Goal: Task Accomplishment & Management: Complete application form

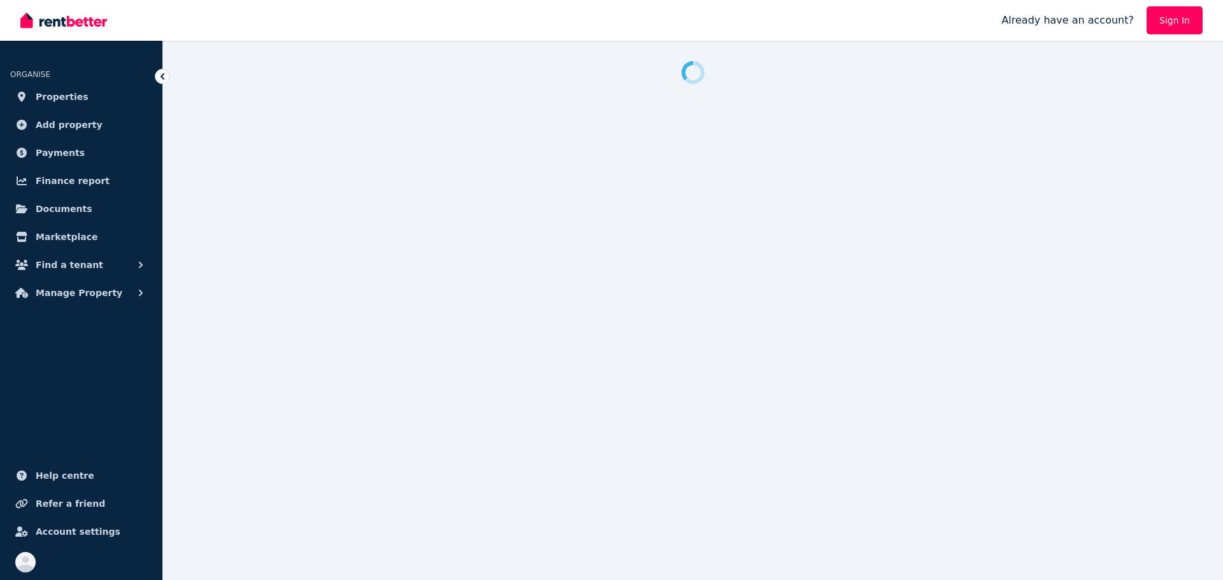
click at [83, 24] on img at bounding box center [63, 20] width 87 height 19
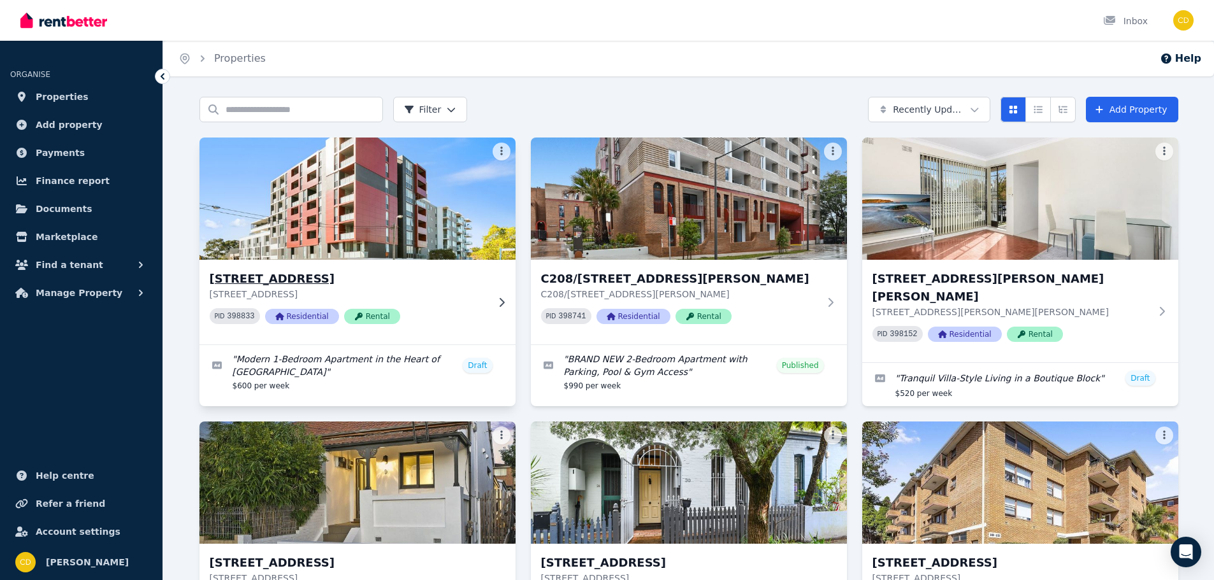
click at [491, 301] on div "[STREET_ADDRESS] PID 398833 Residential Rental" at bounding box center [357, 302] width 316 height 85
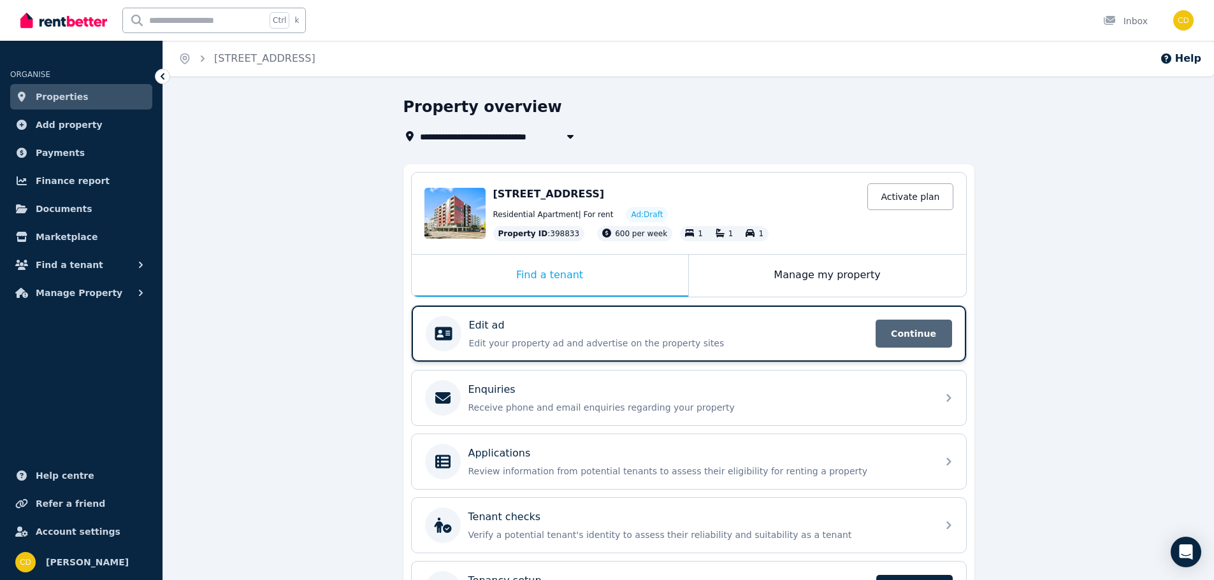
click at [929, 331] on span "Continue" at bounding box center [913, 334] width 76 height 28
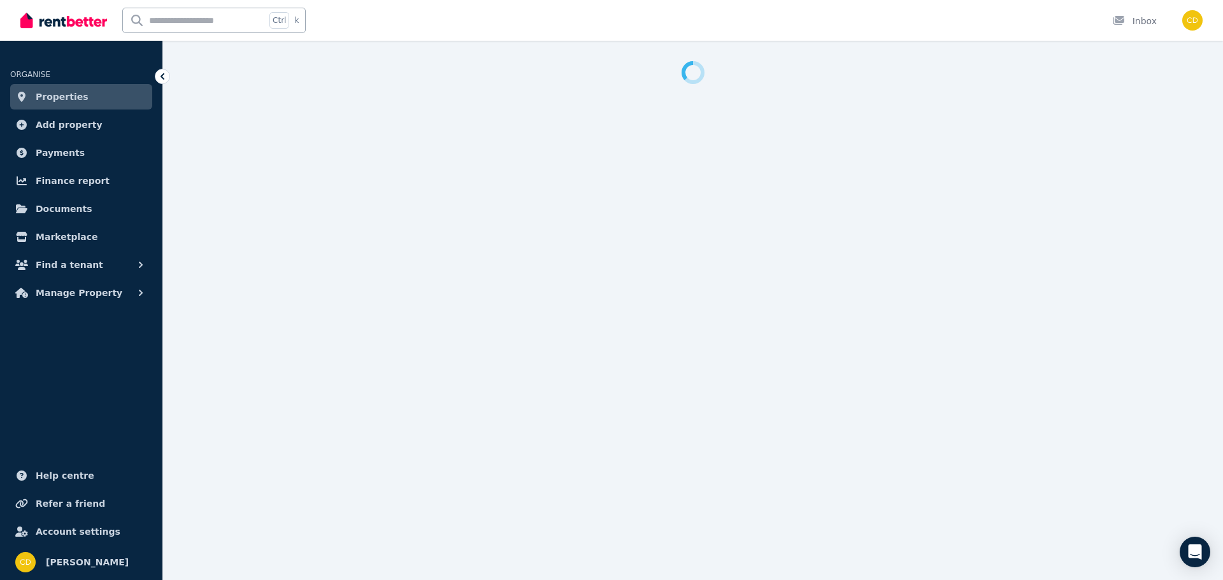
select select "***"
select select "**********"
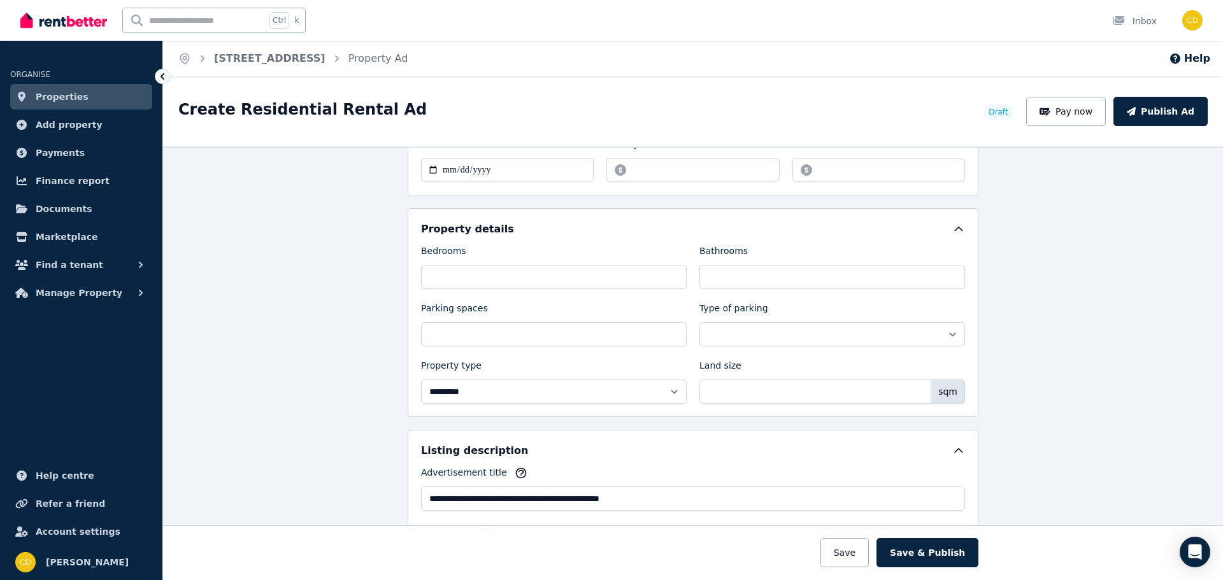
scroll to position [467, 0]
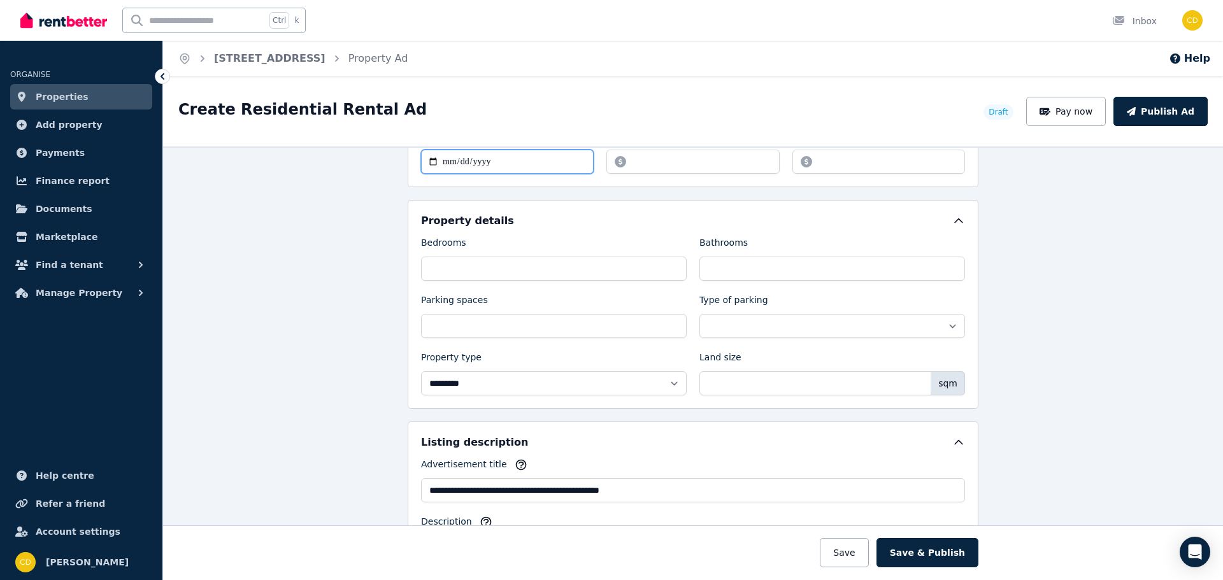
click at [426, 160] on input "**********" at bounding box center [507, 162] width 173 height 24
click at [333, 210] on div "**********" at bounding box center [693, 364] width 1060 height 434
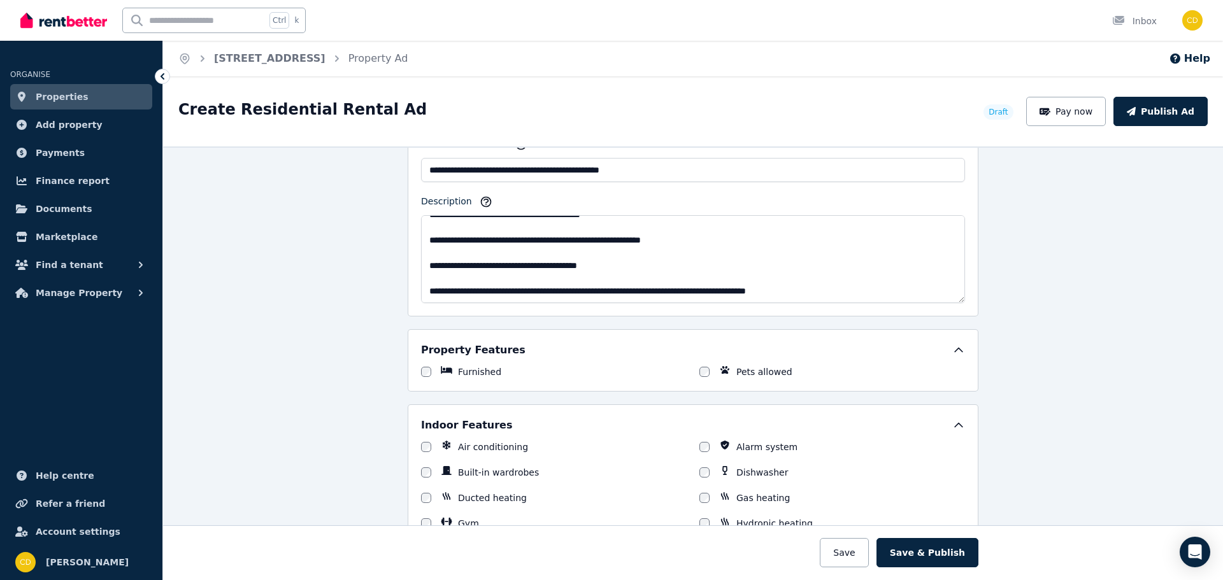
scroll to position [807, 0]
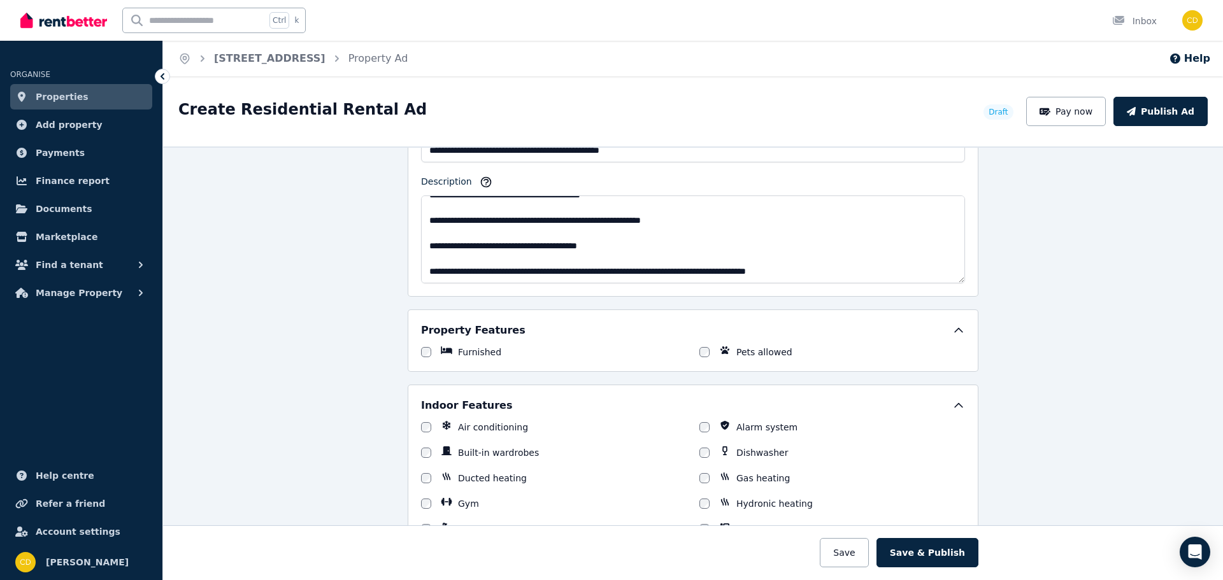
click at [699, 346] on div at bounding box center [704, 352] width 10 height 13
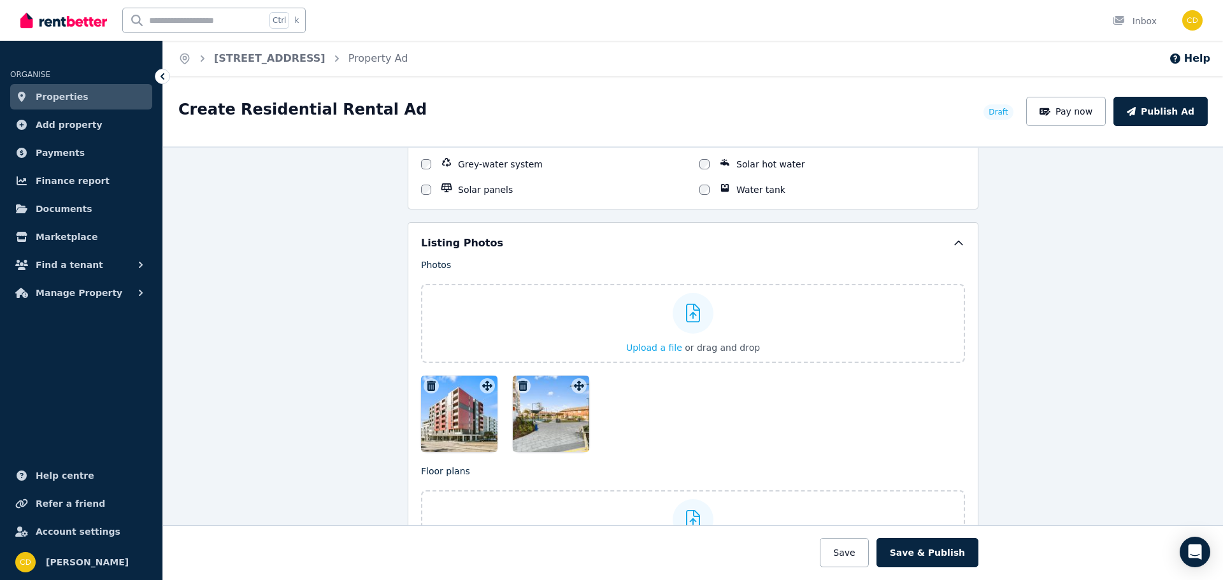
scroll to position [1486, 0]
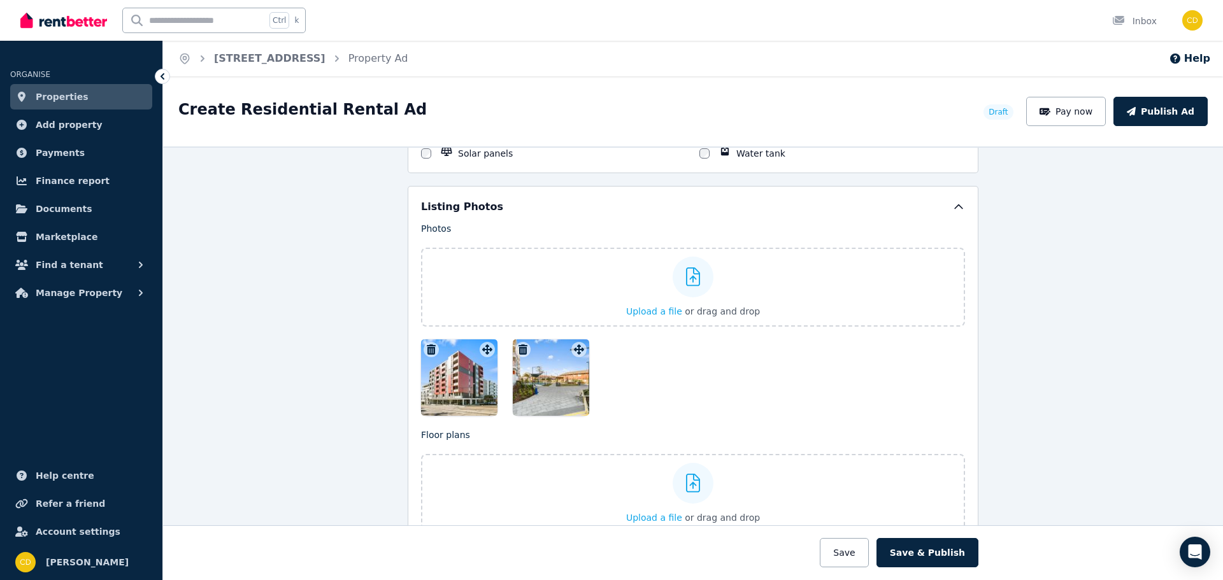
click at [456, 381] on div at bounding box center [459, 378] width 76 height 76
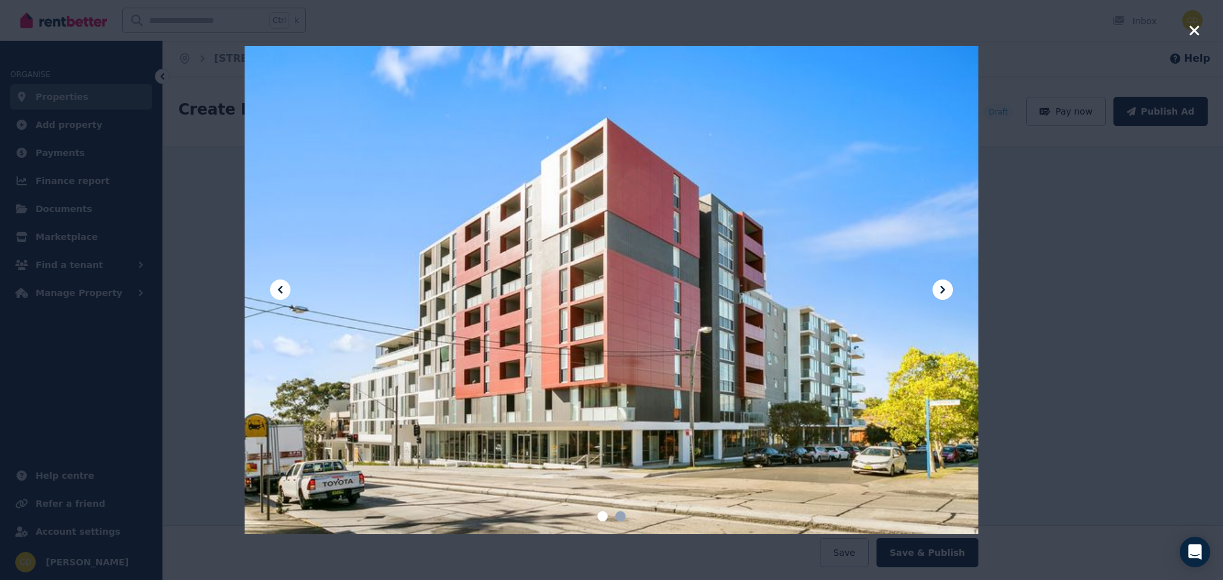
click at [945, 290] on icon at bounding box center [942, 290] width 4 height 8
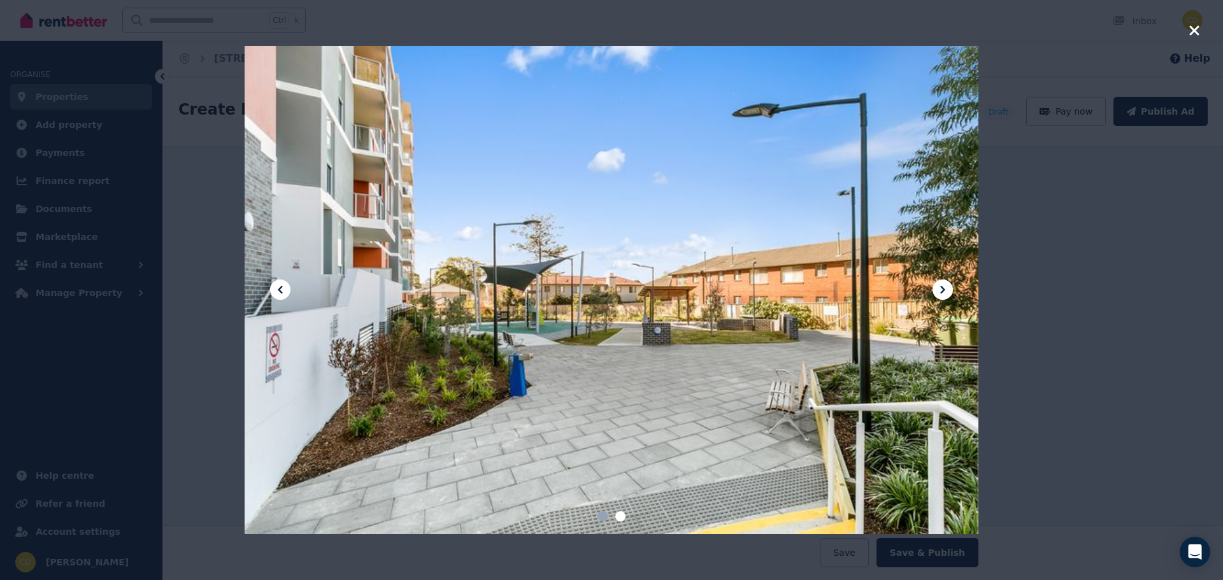
click at [1072, 282] on div at bounding box center [611, 290] width 1223 height 580
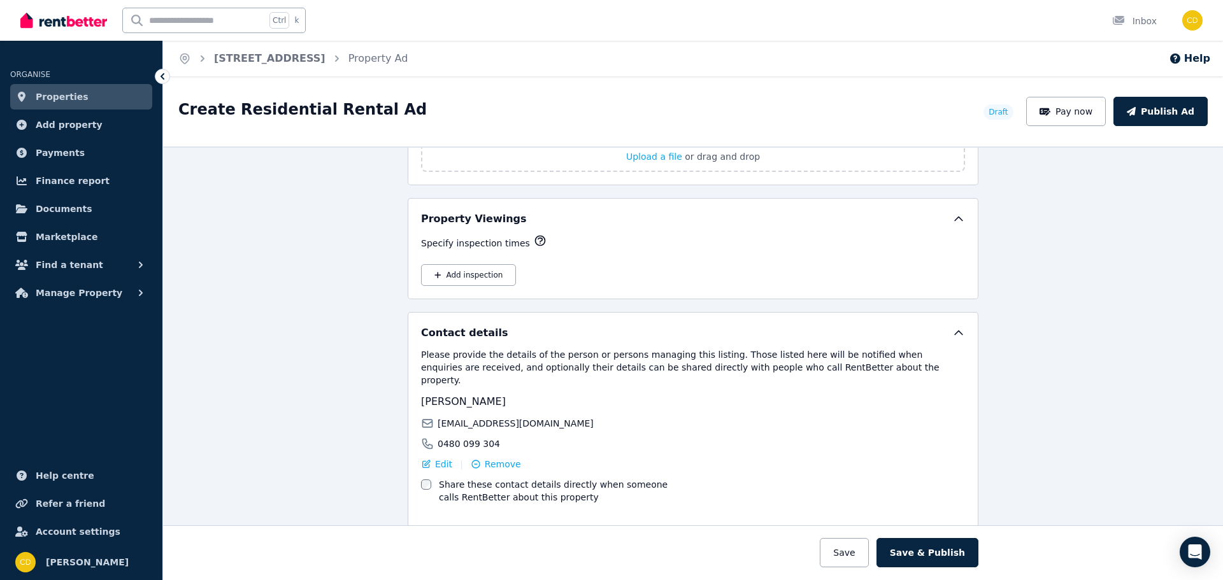
scroll to position [1885, 0]
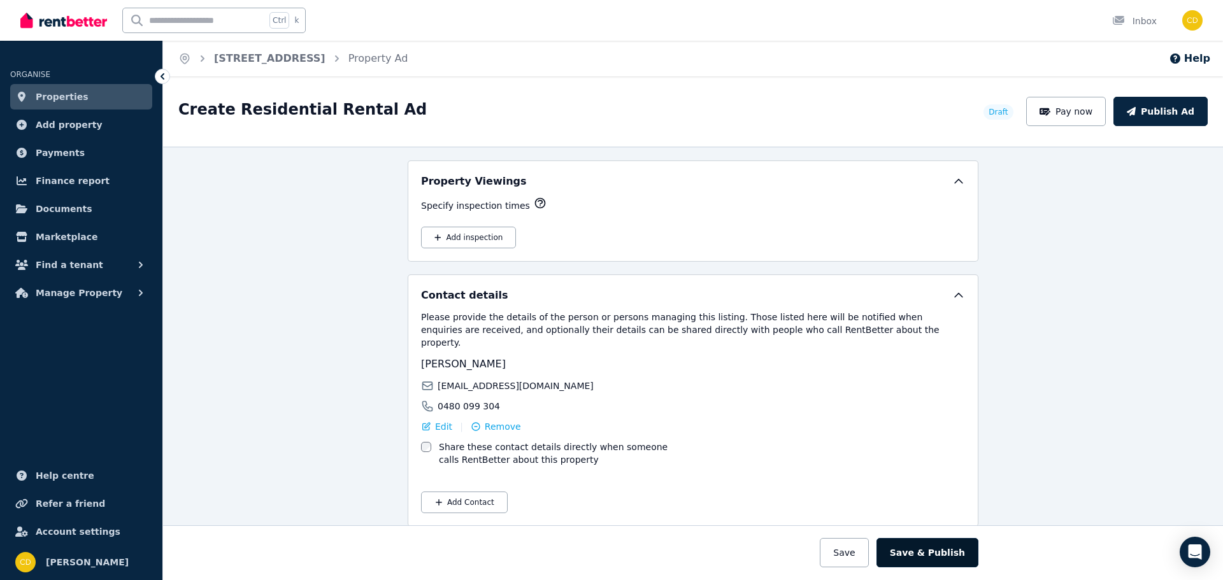
click at [946, 550] on button "Save & Publish" at bounding box center [928, 552] width 102 height 29
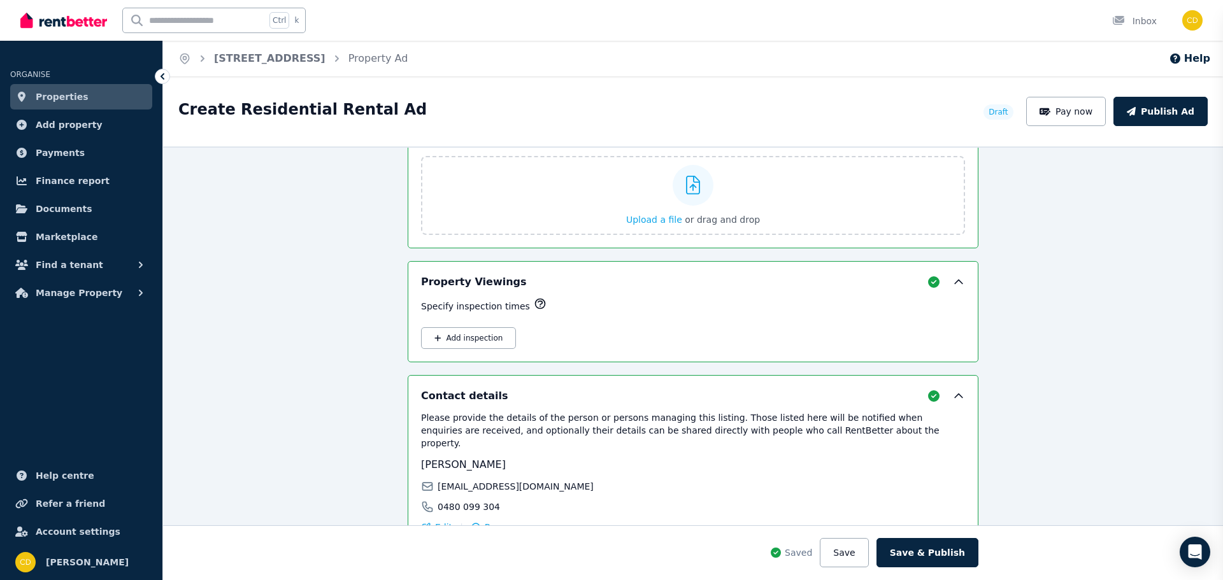
scroll to position [1984, 0]
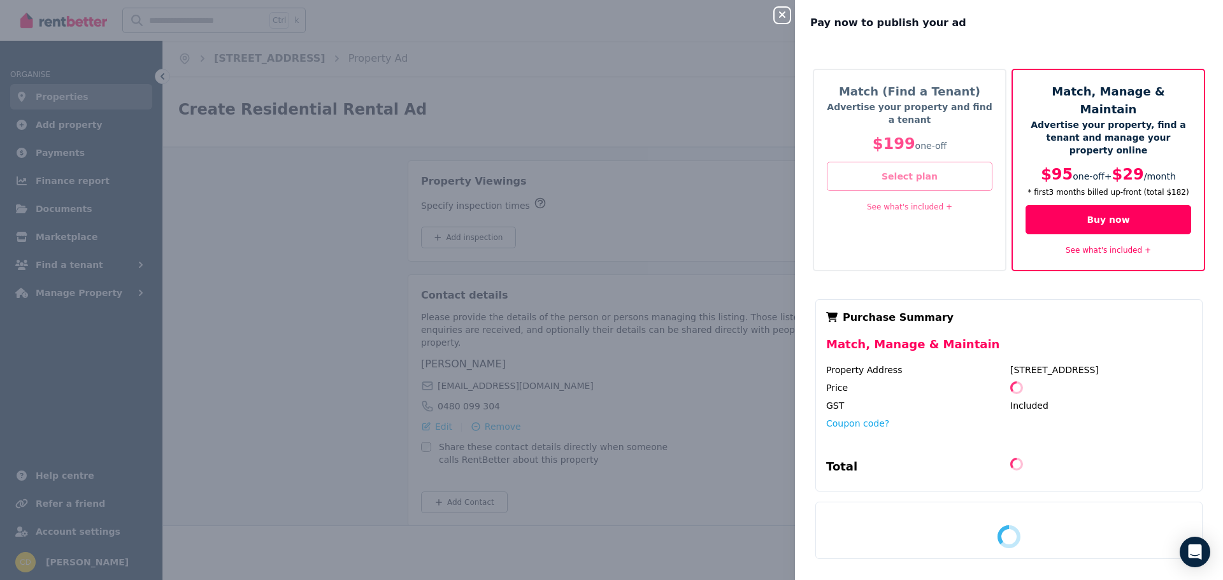
click at [877, 175] on button "Select plan" at bounding box center [910, 176] width 166 height 29
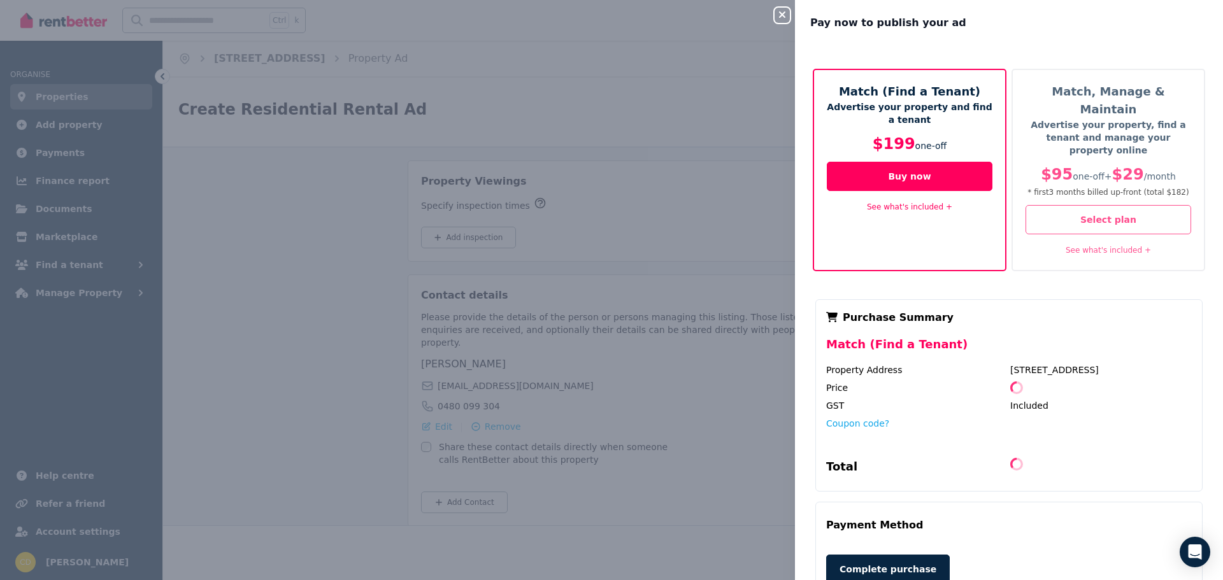
click at [861, 417] on div "Coupon code?" at bounding box center [1009, 432] width 366 height 31
click at [859, 417] on button "Coupon code?" at bounding box center [857, 423] width 63 height 13
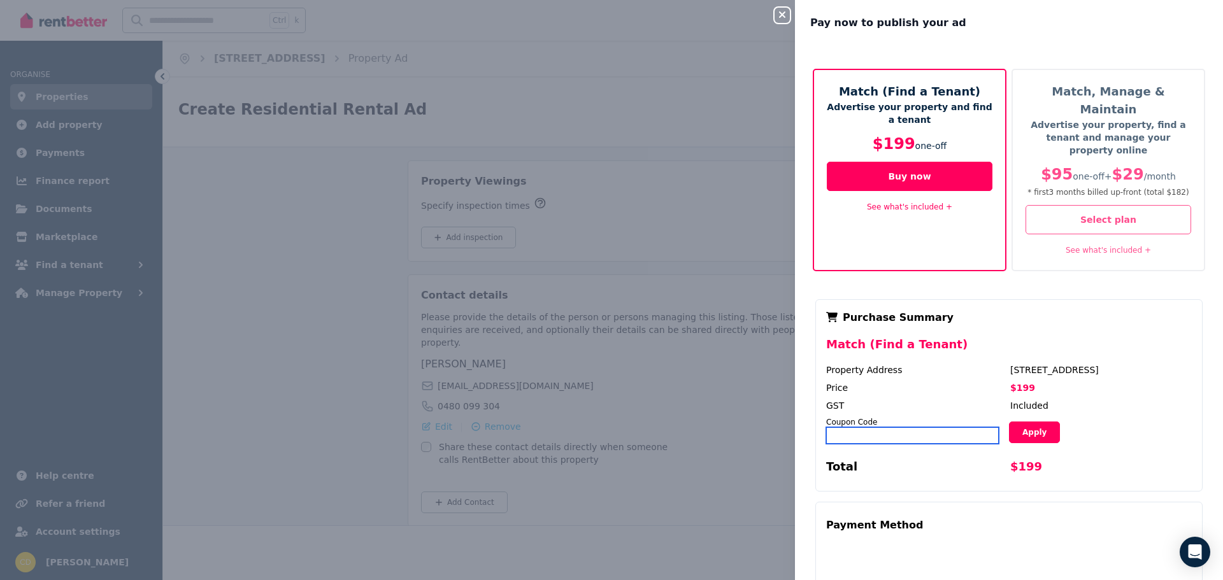
click at [872, 427] on input "text" at bounding box center [912, 435] width 173 height 17
type input "*****"
click at [1026, 422] on button "Apply" at bounding box center [1034, 433] width 51 height 22
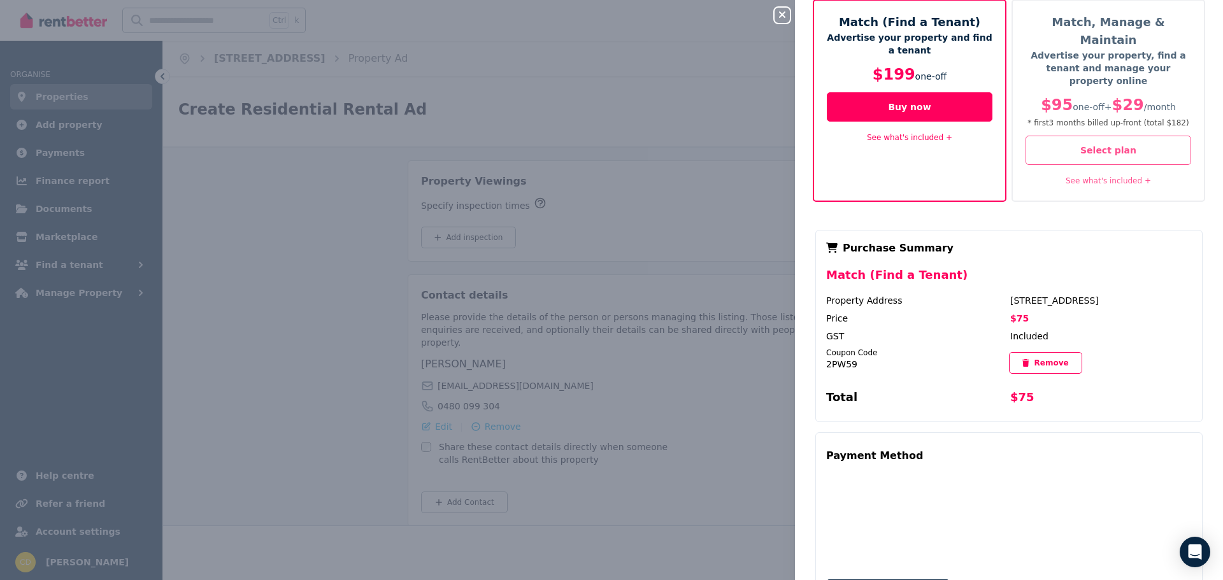
scroll to position [85, 0]
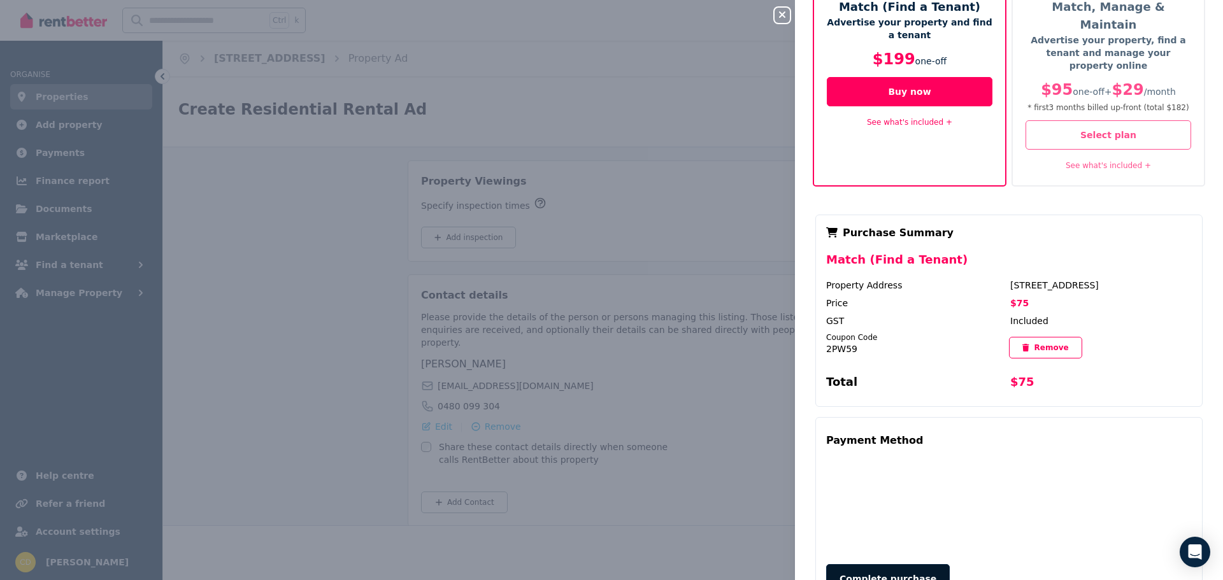
click at [889, 564] on button "Complete purchase" at bounding box center [888, 578] width 124 height 29
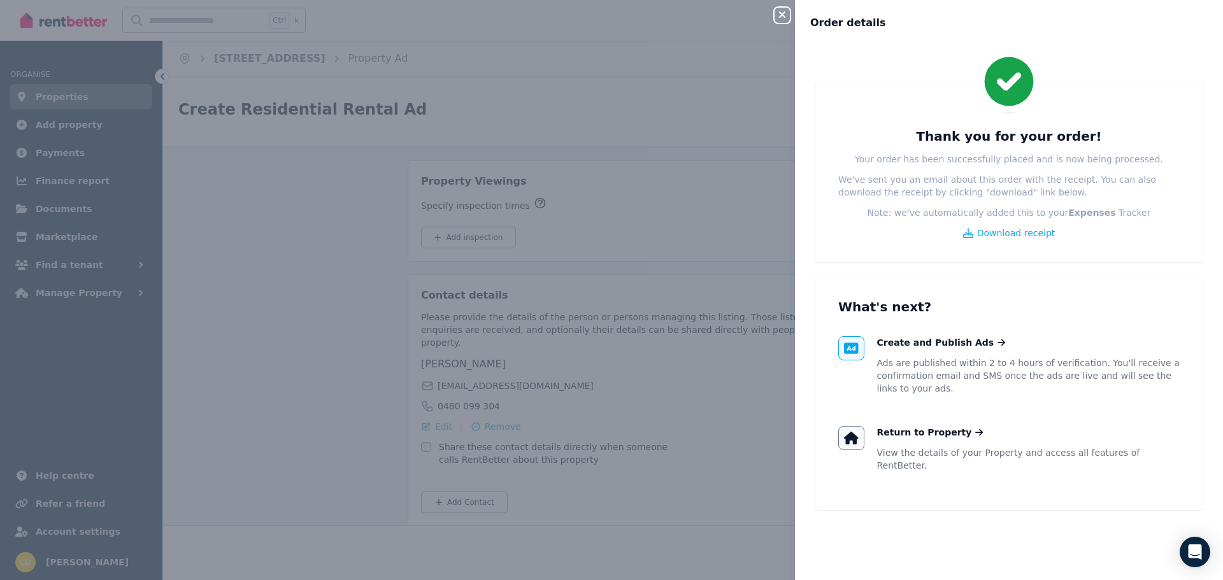
click at [778, 20] on button "Close panel" at bounding box center [782, 15] width 15 height 15
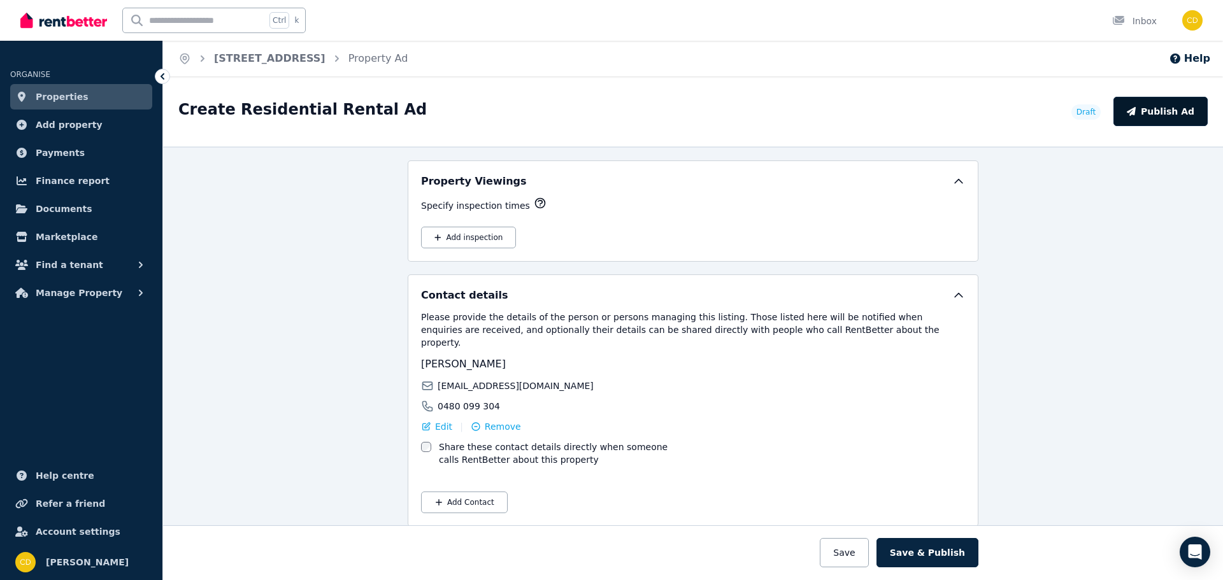
click at [1193, 111] on button "Publish Ad" at bounding box center [1161, 111] width 94 height 29
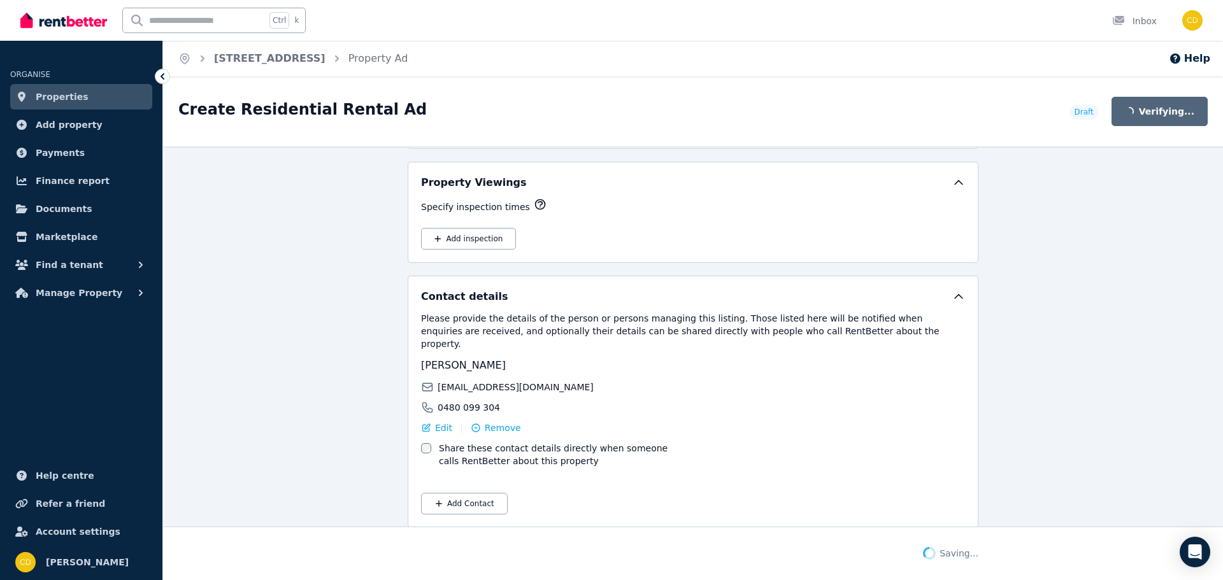
scroll to position [1984, 0]
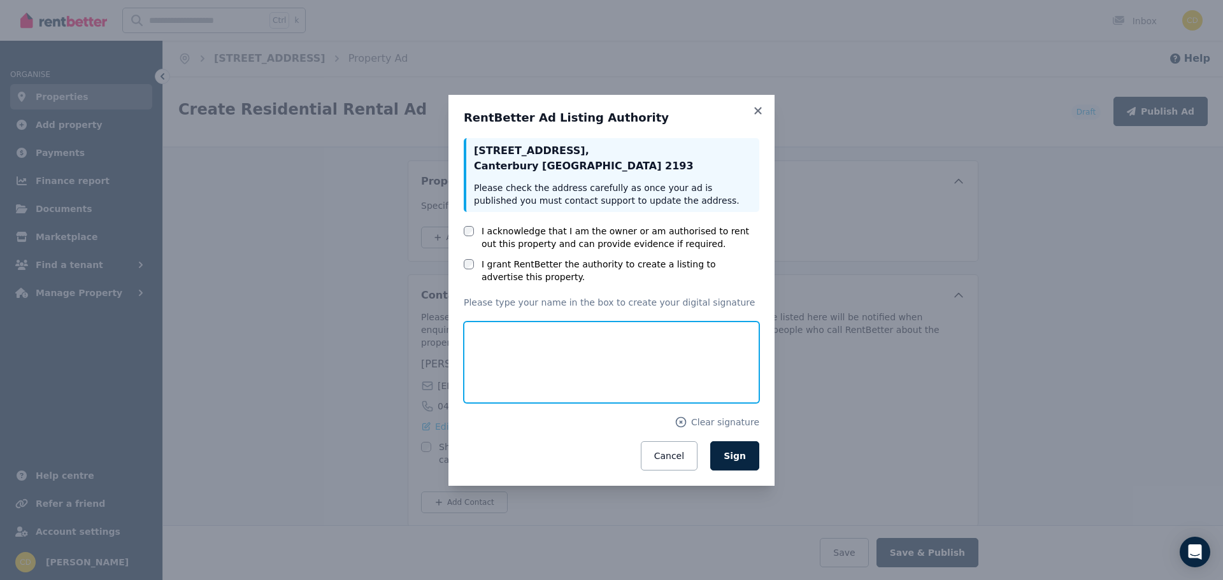
click at [513, 338] on input "text" at bounding box center [612, 363] width 296 height 82
type input "**********"
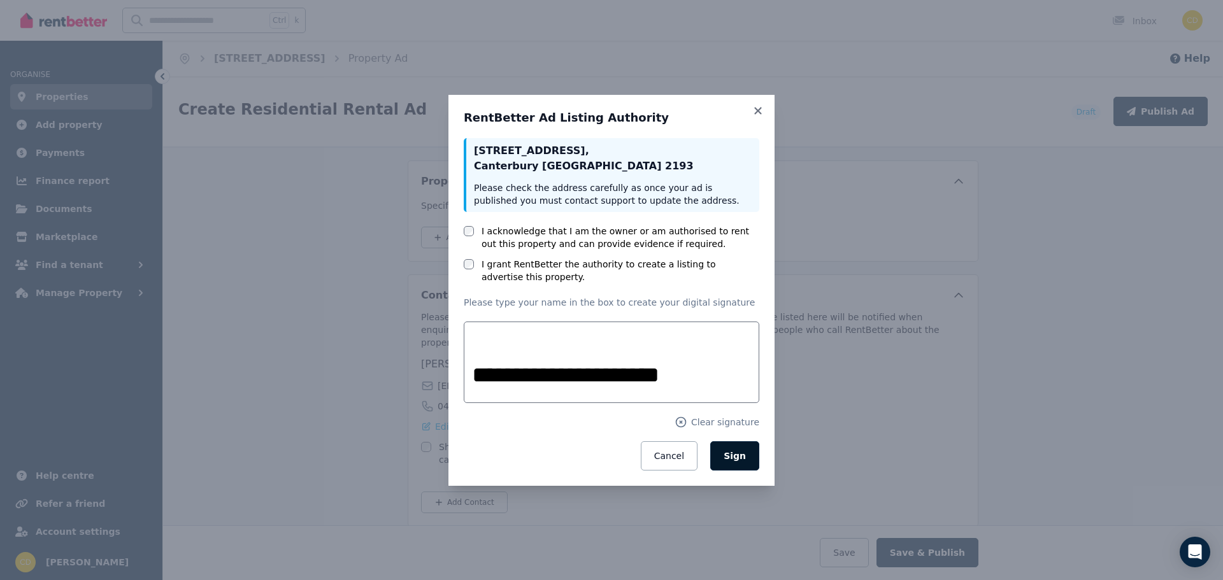
click at [733, 456] on span "Sign" at bounding box center [735, 456] width 22 height 10
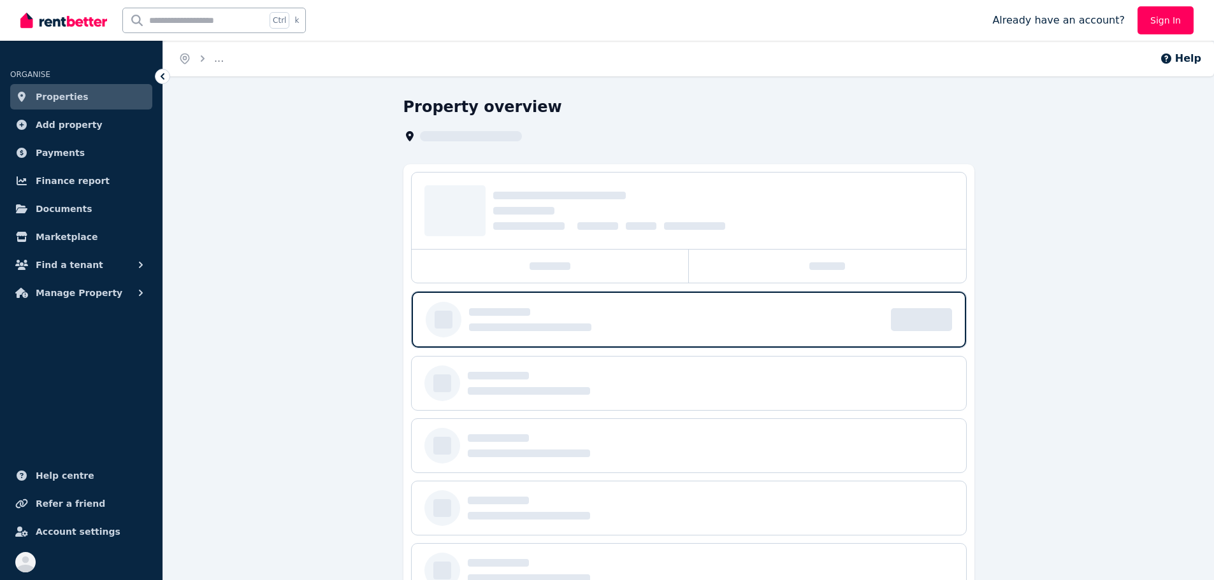
scroll to position [48, 0]
